Goal: Find specific fact: Find specific fact

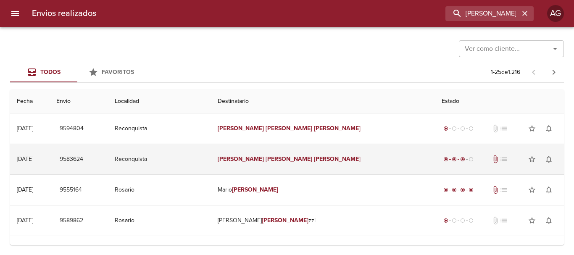
click at [284, 167] on td "[PERSON_NAME] [PERSON_NAME]" at bounding box center [323, 159] width 224 height 30
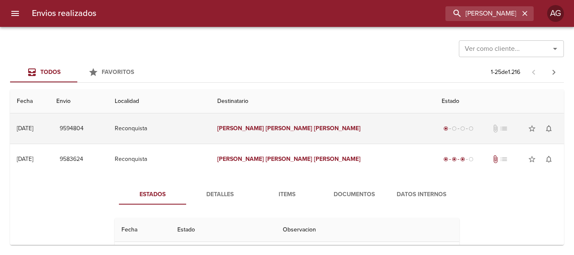
click at [263, 139] on td "[PERSON_NAME] [PERSON_NAME]" at bounding box center [323, 128] width 224 height 30
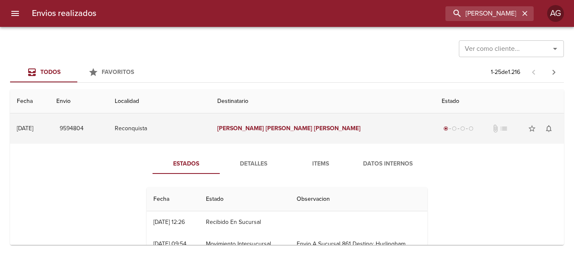
click at [289, 135] on td "[PERSON_NAME] [PERSON_NAME]" at bounding box center [323, 128] width 224 height 30
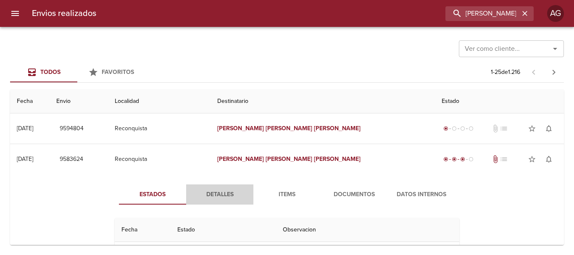
click at [217, 194] on span "Detalles" at bounding box center [219, 195] width 57 height 11
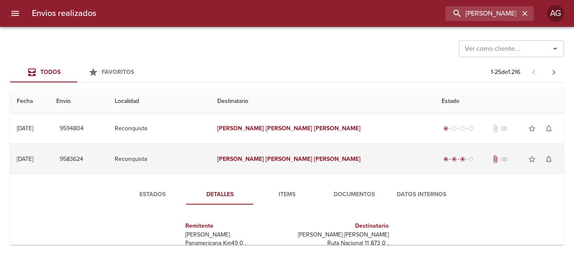
click at [272, 169] on td "[PERSON_NAME] [PERSON_NAME]" at bounding box center [323, 159] width 224 height 30
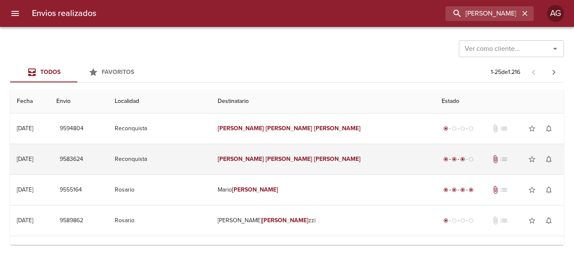
click at [269, 153] on td "[PERSON_NAME] [PERSON_NAME]" at bounding box center [323, 159] width 224 height 30
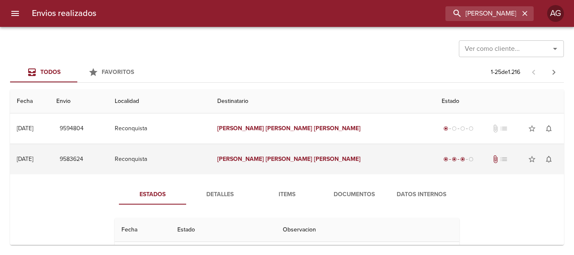
click at [211, 164] on td "Reconquista" at bounding box center [159, 159] width 103 height 30
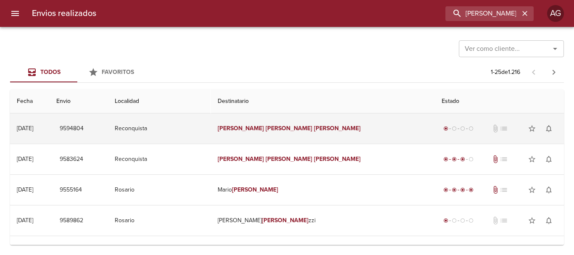
click at [211, 137] on td "Reconquista" at bounding box center [159, 128] width 103 height 30
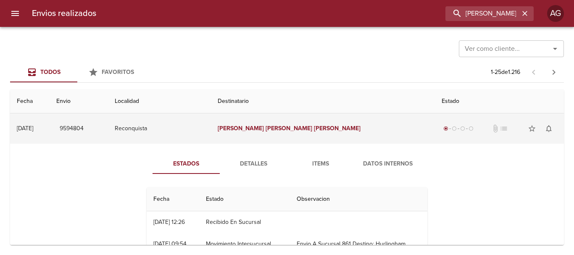
click at [289, 133] on td "[PERSON_NAME] [PERSON_NAME]" at bounding box center [323, 128] width 224 height 30
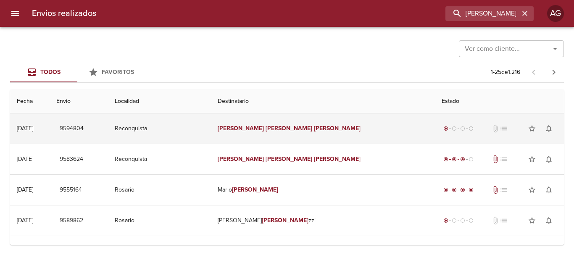
click at [270, 140] on td "[PERSON_NAME] [PERSON_NAME]" at bounding box center [323, 128] width 224 height 30
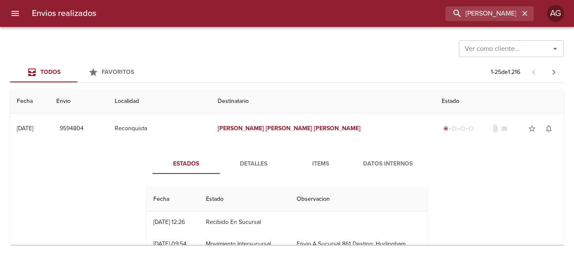
click at [322, 166] on span "Items" at bounding box center [320, 164] width 57 height 11
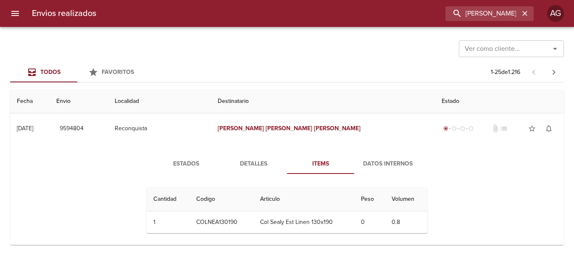
click at [197, 166] on span "Estados" at bounding box center [186, 164] width 57 height 11
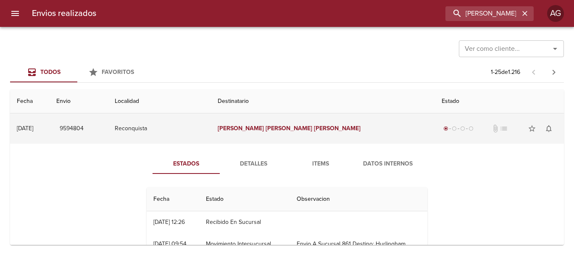
click at [264, 130] on em "[PERSON_NAME]" at bounding box center [241, 128] width 47 height 7
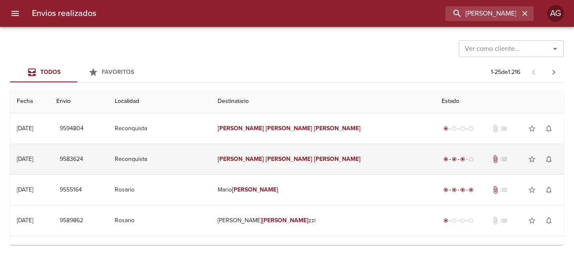
click at [264, 161] on em "[PERSON_NAME]" at bounding box center [241, 159] width 47 height 7
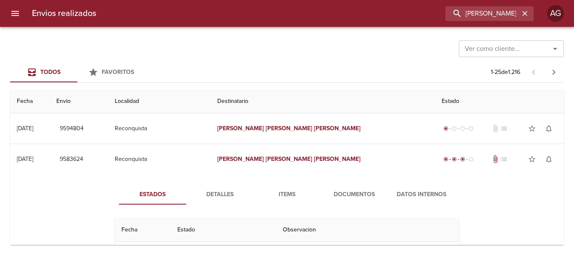
click at [284, 200] on button "Items" at bounding box center [286, 195] width 67 height 20
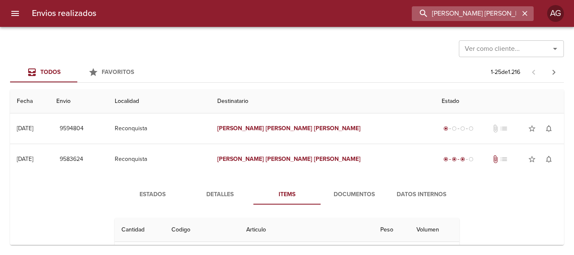
click at [476, 13] on input "[PERSON_NAME] [PERSON_NAME]" at bounding box center [466, 13] width 108 height 15
click at [477, 16] on input "9583624" at bounding box center [466, 13] width 108 height 15
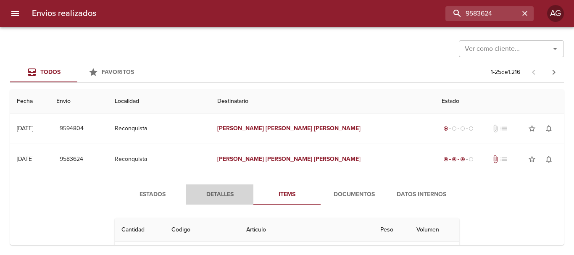
click at [217, 199] on span "Detalles" at bounding box center [219, 195] width 57 height 11
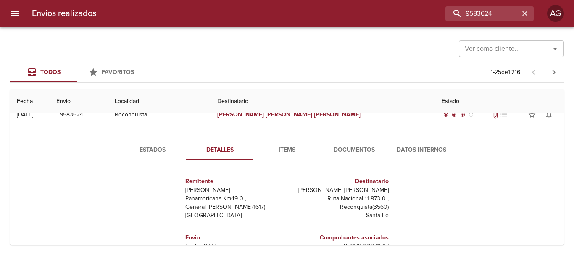
scroll to position [84, 0]
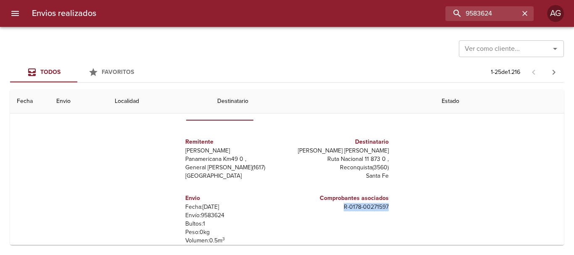
drag, startPoint x: 340, startPoint y: 204, endPoint x: 387, endPoint y: 204, distance: 46.7
click at [387, 204] on div "Comprobantes asociados R - 0178 - 00271597" at bounding box center [339, 223] width 105 height 73
copy p "R - 0178 - 00271597"
click at [485, 14] on input "9583624" at bounding box center [466, 13] width 108 height 15
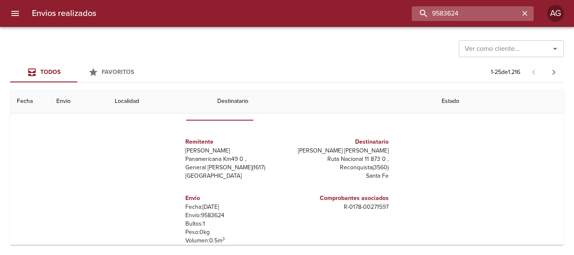
click at [485, 14] on input "9583624" at bounding box center [466, 13] width 108 height 15
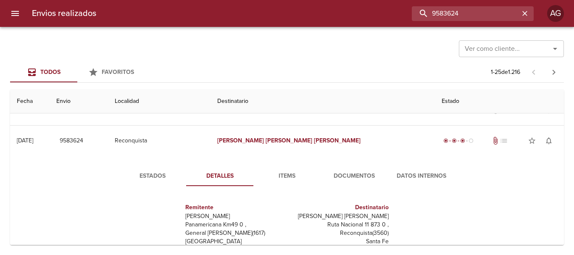
scroll to position [0, 0]
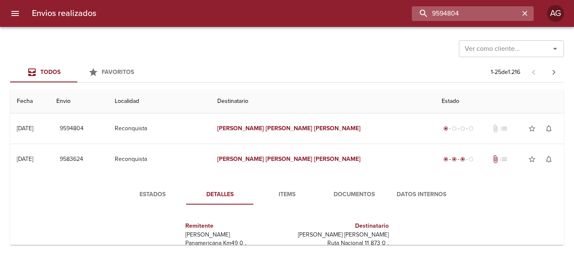
click at [460, 17] on input "9594804" at bounding box center [466, 13] width 108 height 15
type input "9594804"
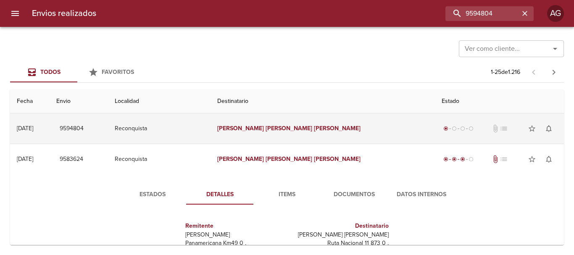
click at [301, 133] on td "[PERSON_NAME] [PERSON_NAME]" at bounding box center [323, 128] width 224 height 30
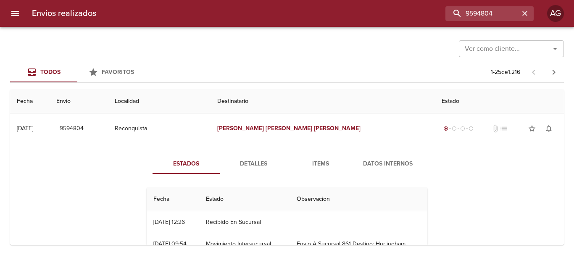
click at [261, 163] on span "Detalles" at bounding box center [253, 164] width 57 height 11
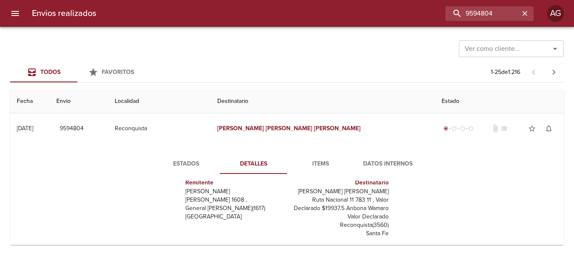
scroll to position [42, 0]
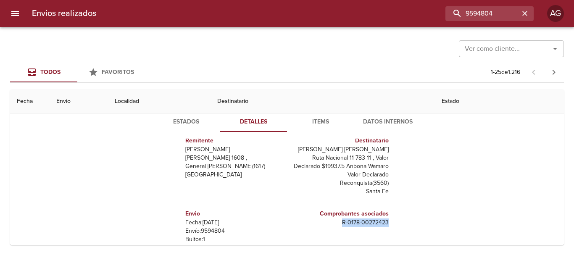
drag, startPoint x: 335, startPoint y: 222, endPoint x: 382, endPoint y: 225, distance: 47.2
click at [382, 225] on p "R - 0178 - 00272423" at bounding box center [339, 223] width 98 height 8
copy p "R - 0178 - 00272423"
